Goal: Information Seeking & Learning: Learn about a topic

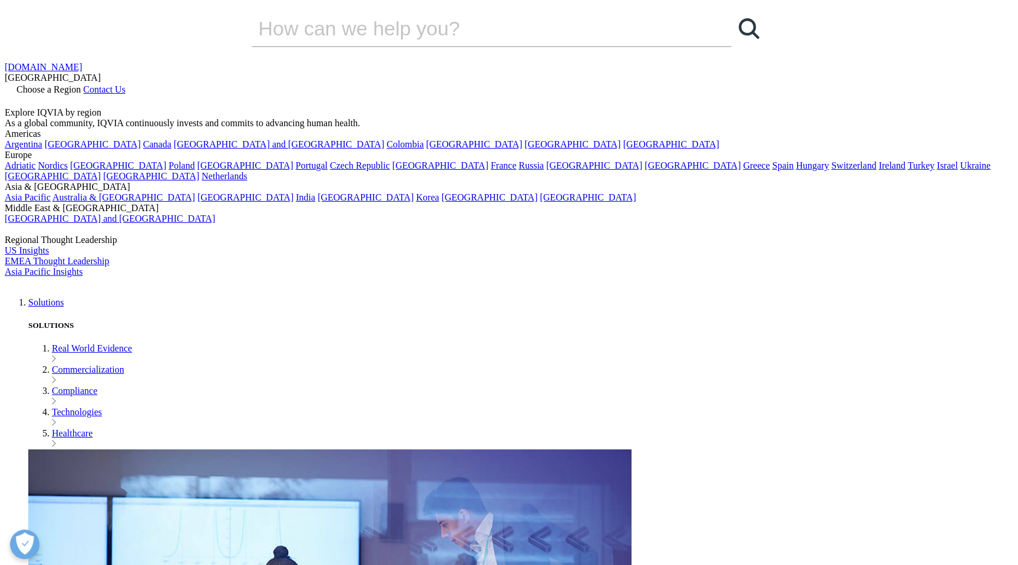
click at [93, 343] on link "Real World Evidence" at bounding box center [92, 348] width 80 height 10
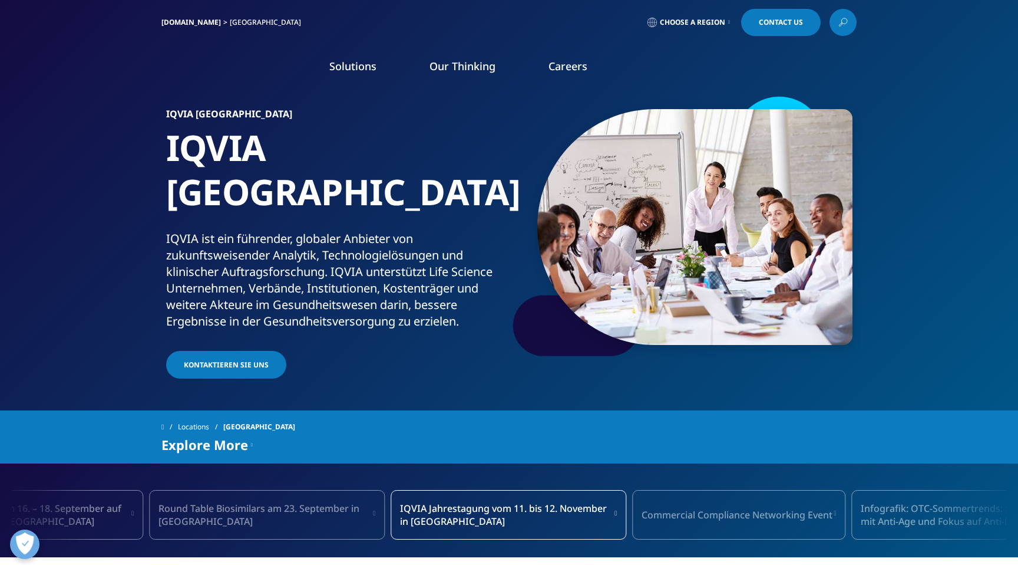
click at [208, 80] on div "Solutions SOLUTIONS Real World Evidence Commercialization Compliance" at bounding box center [508, 68] width 695 height 55
click at [210, 69] on img at bounding box center [208, 69] width 94 height 0
